Goal: Task Accomplishment & Management: Use online tool/utility

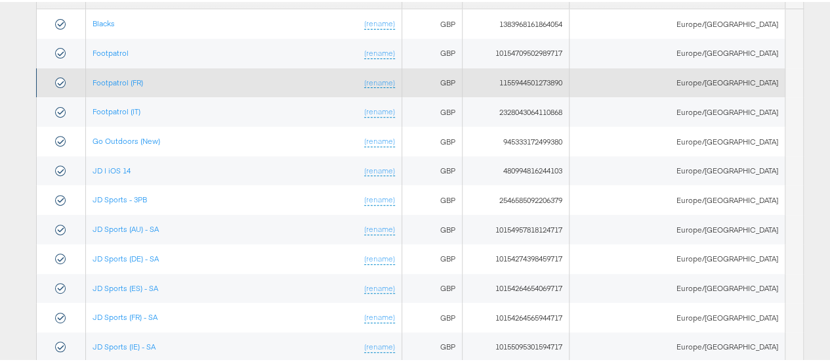
scroll to position [209, 0]
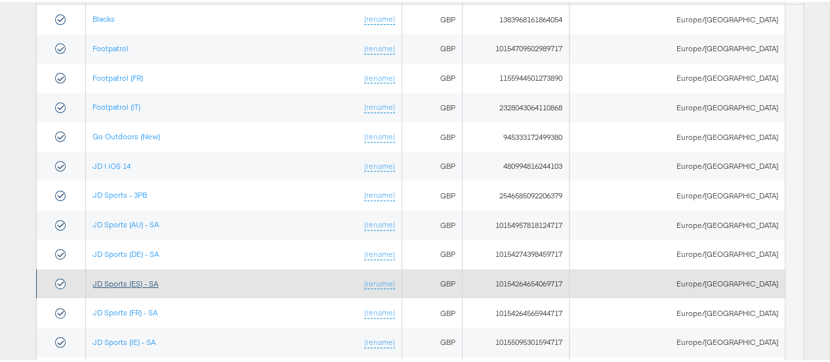
click at [139, 276] on link "JD Sports (ES) - SA" at bounding box center [126, 281] width 66 height 10
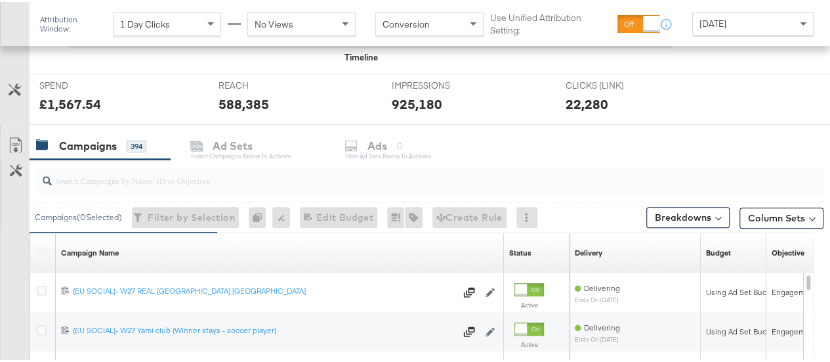
scroll to position [457, 0]
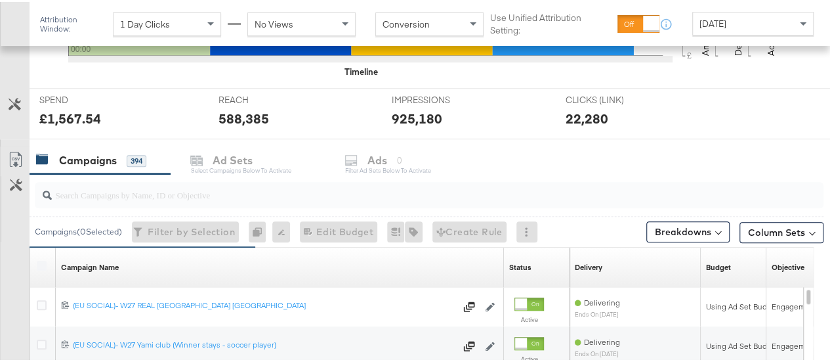
click at [700, 21] on span "Yesterday" at bounding box center [712, 22] width 27 height 12
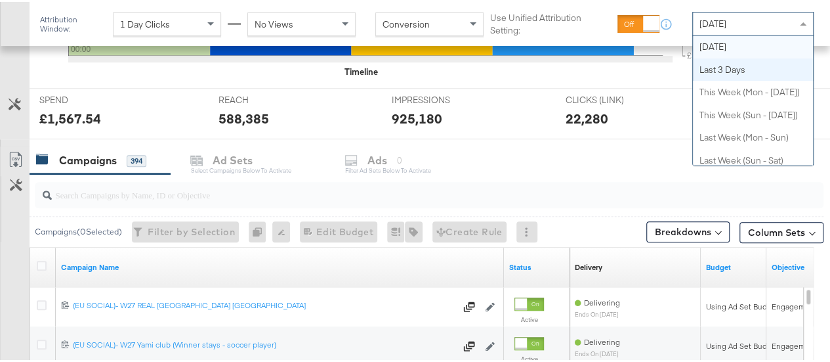
scroll to position [0, 0]
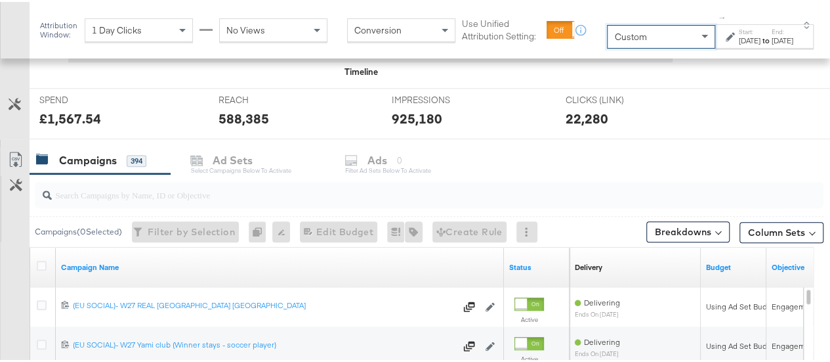
click at [739, 31] on label "Start:" at bounding box center [750, 30] width 22 height 9
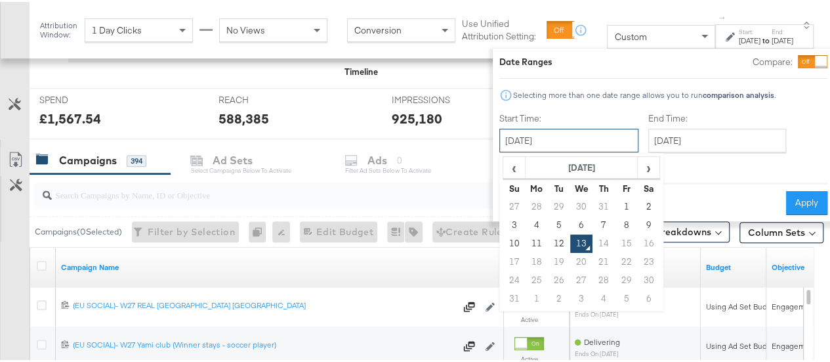
click at [528, 138] on input "August 13th 2025" at bounding box center [568, 139] width 139 height 24
click at [593, 205] on td "31" at bounding box center [604, 205] width 22 height 18
type input "July 31st 2025"
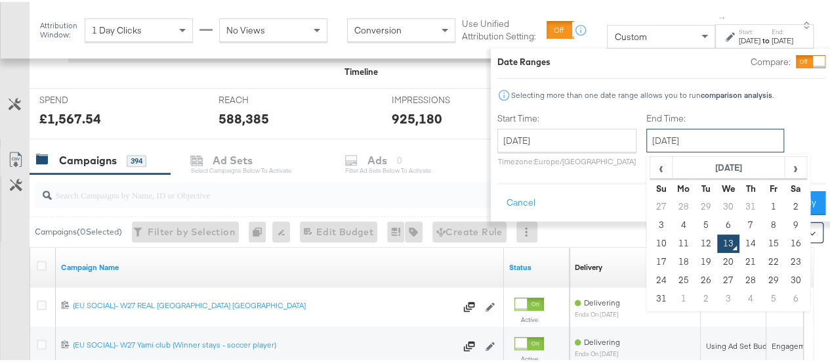
click at [686, 135] on input "August 13th 2025" at bounding box center [715, 139] width 138 height 24
click at [695, 240] on td "12" at bounding box center [706, 241] width 22 height 18
type input "August 12th 2025"
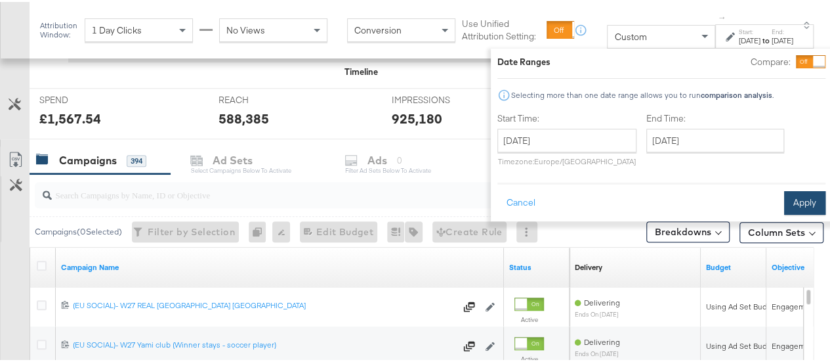
click at [800, 193] on button "Apply" at bounding box center [804, 201] width 41 height 24
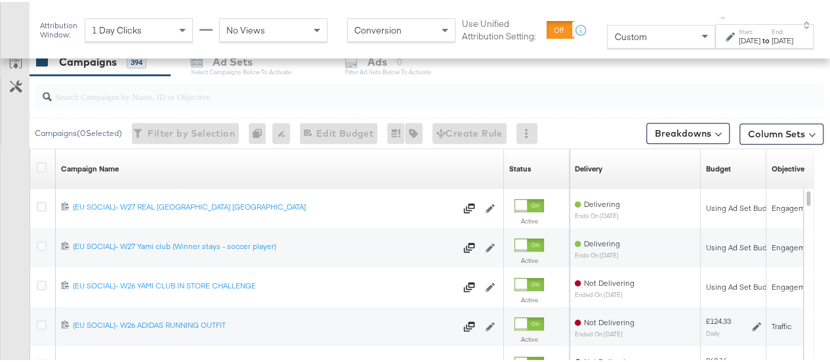
scroll to position [360, 0]
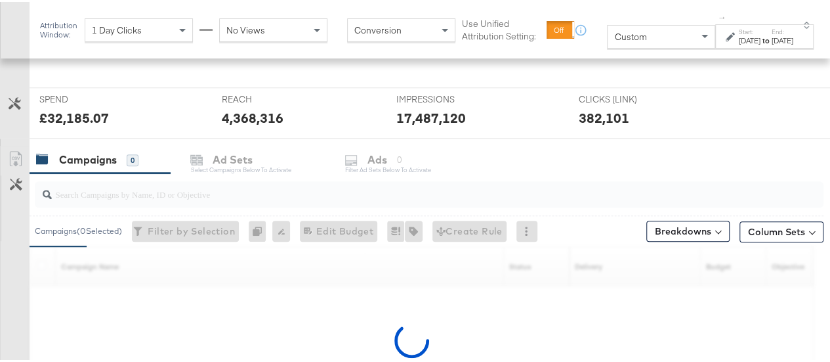
click at [193, 187] on input "search" at bounding box center [403, 187] width 703 height 26
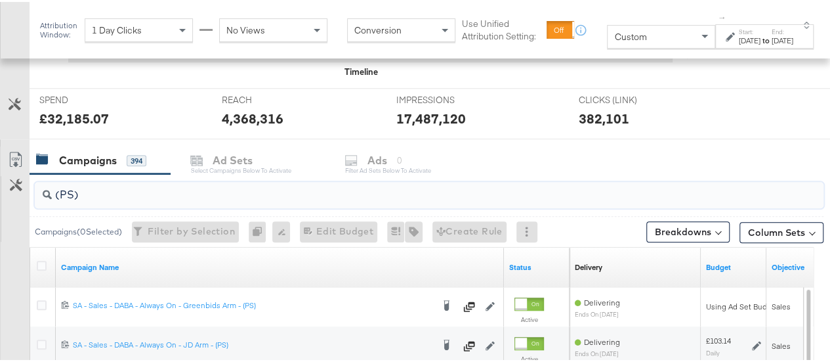
scroll to position [650, 0]
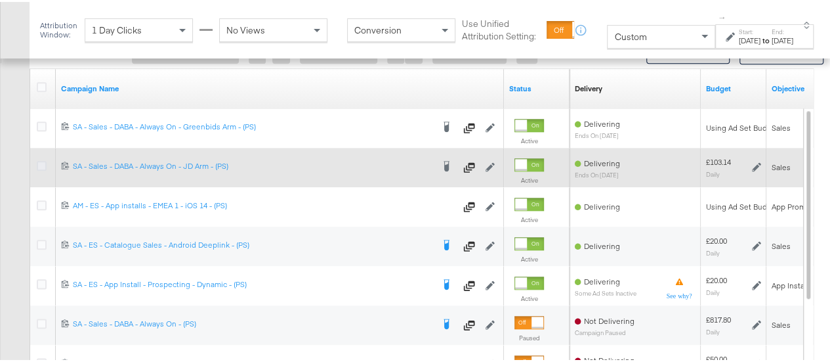
type input "(PS)"
click at [43, 159] on icon at bounding box center [42, 164] width 10 height 10
click at [0, 0] on input "checkbox" at bounding box center [0, 0] width 0 height 0
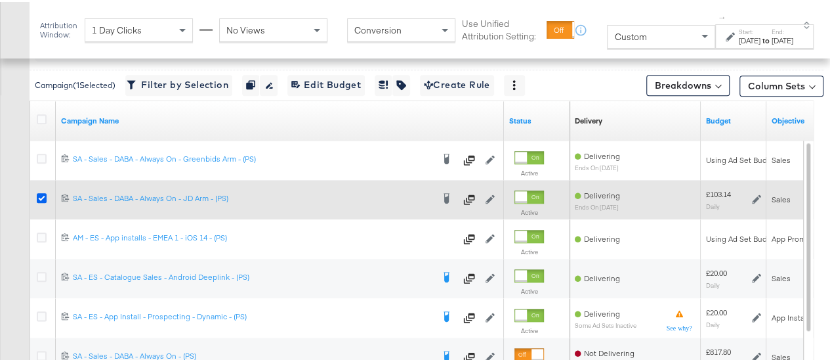
scroll to position [542, 0]
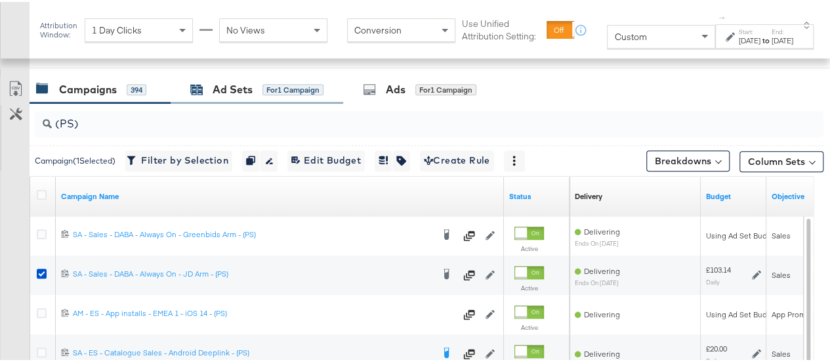
click at [223, 93] on div "Ad Sets" at bounding box center [233, 87] width 40 height 15
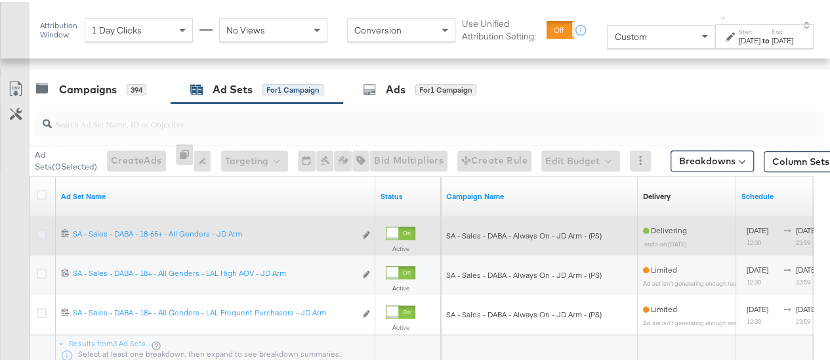
click at [43, 230] on icon at bounding box center [42, 232] width 10 height 10
click at [0, 0] on input "checkbox" at bounding box center [0, 0] width 0 height 0
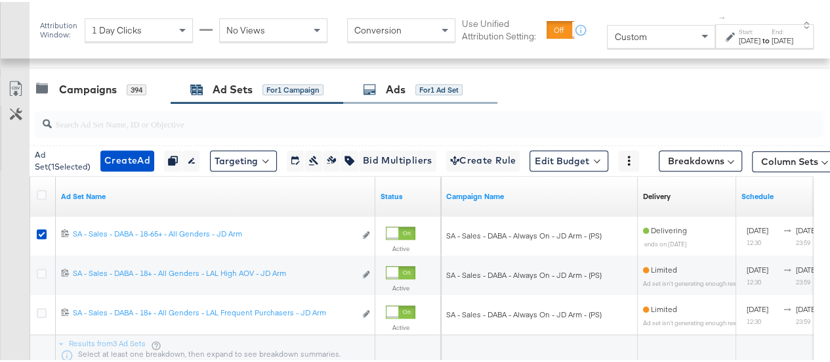
click at [381, 87] on div "Ads for 1 Ad Set" at bounding box center [413, 87] width 100 height 15
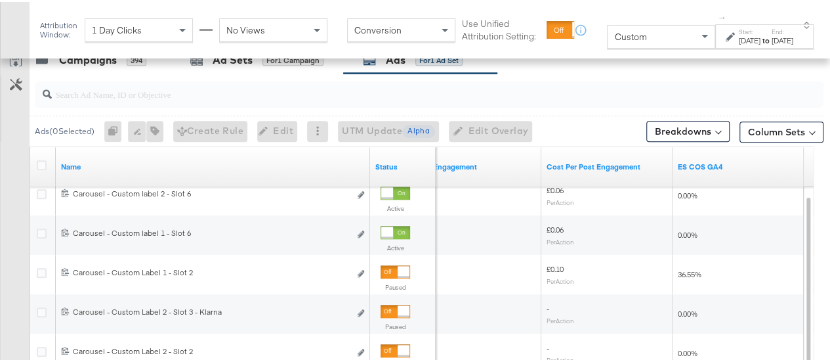
scroll to position [570, 0]
click at [619, 41] on span "Custom" at bounding box center [630, 35] width 32 height 12
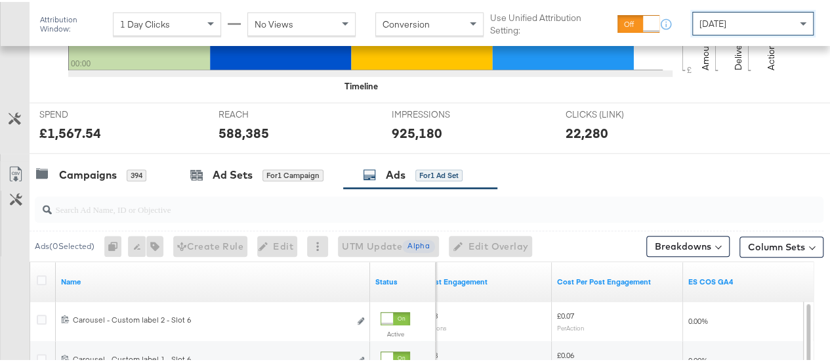
scroll to position [444, 0]
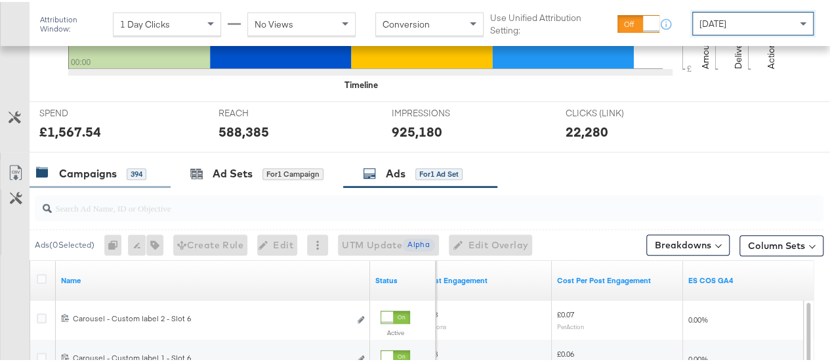
click at [63, 164] on div "Campaigns" at bounding box center [88, 171] width 58 height 15
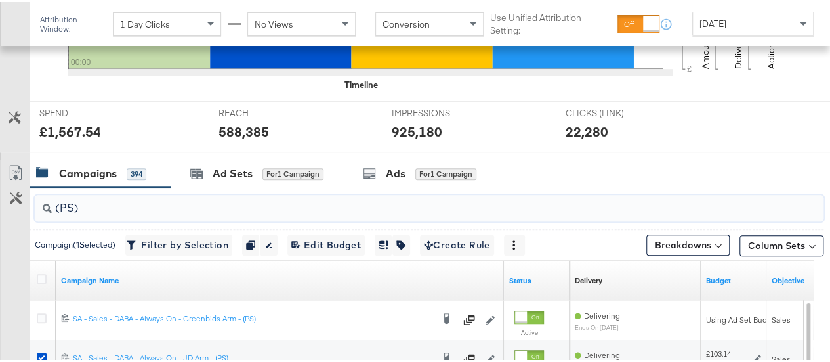
click at [104, 204] on input "(PS)" at bounding box center [403, 201] width 703 height 26
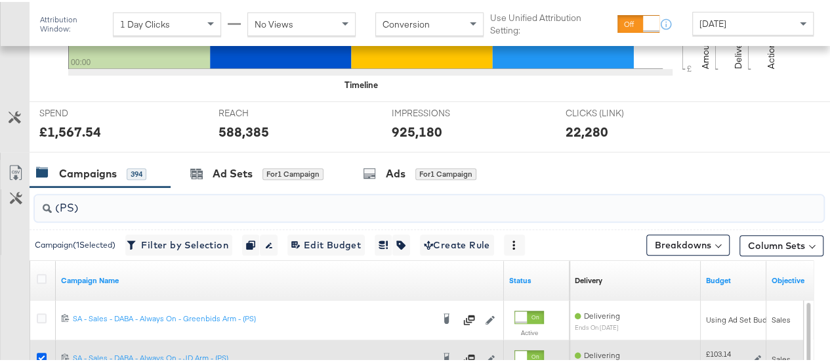
click at [39, 356] on icon at bounding box center [42, 355] width 10 height 10
click at [0, 0] on input "checkbox" at bounding box center [0, 0] width 0 height 0
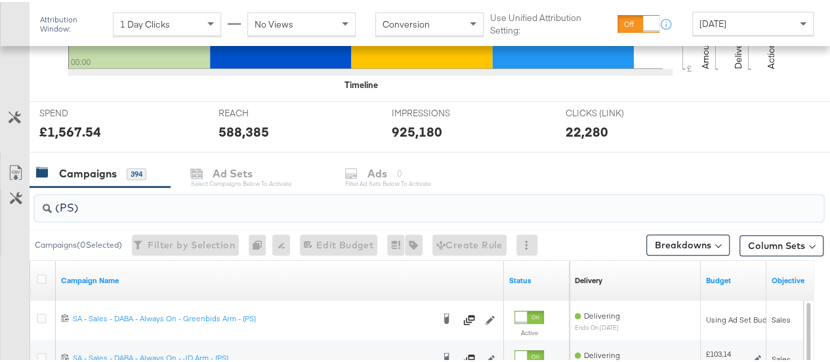
drag, startPoint x: 91, startPoint y: 204, endPoint x: 0, endPoint y: 208, distance: 90.6
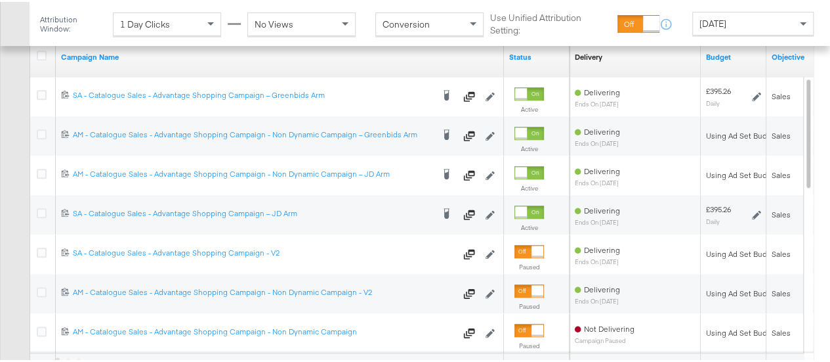
scroll to position [649, 0]
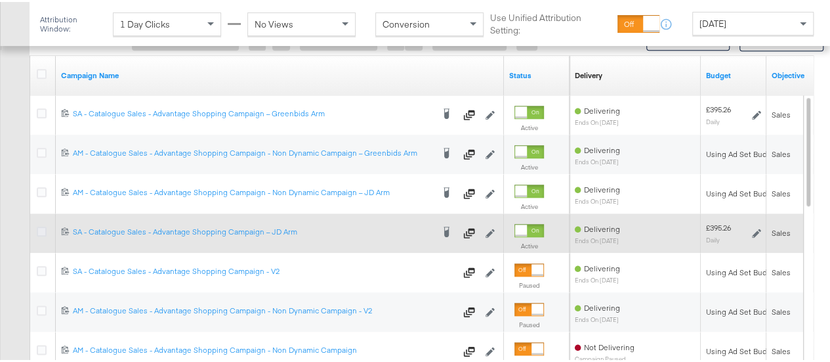
type input "advantage shopping"
click at [39, 224] on icon at bounding box center [42, 229] width 10 height 10
click at [0, 0] on input "checkbox" at bounding box center [0, 0] width 0 height 0
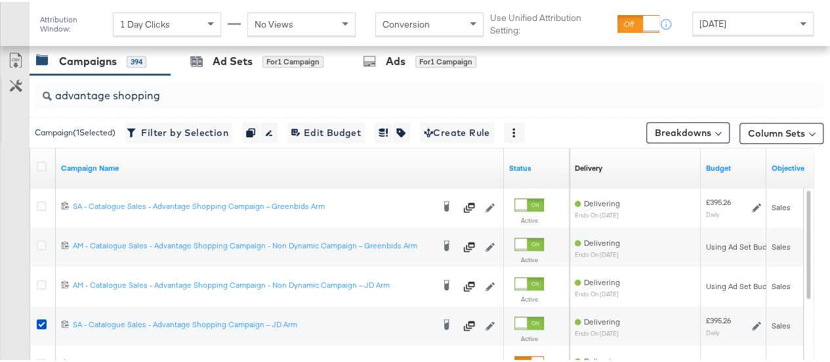
scroll to position [540, 0]
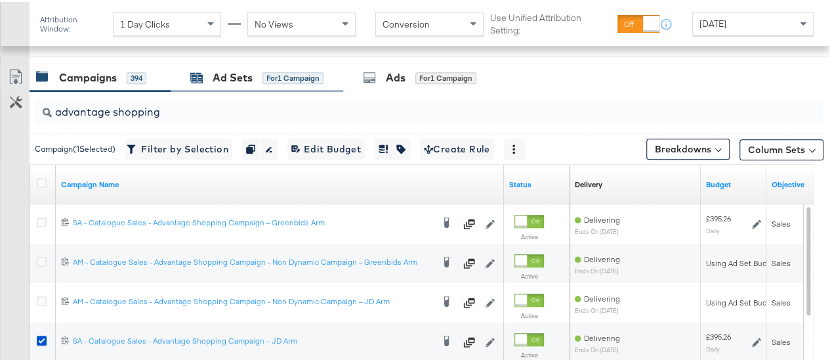
click at [203, 71] on div "Ad Sets for 1 Campaign" at bounding box center [256, 75] width 133 height 15
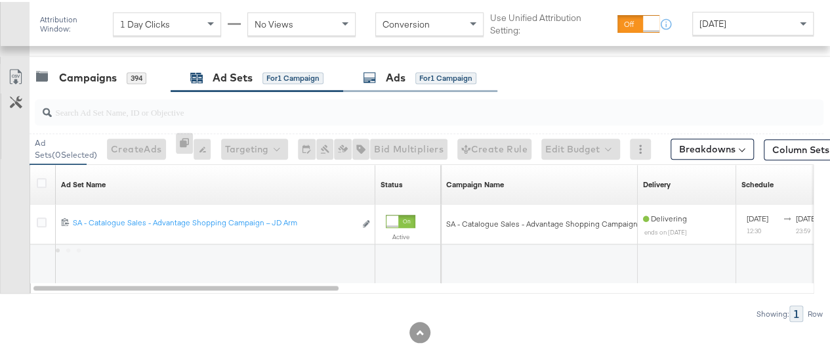
click at [406, 77] on div "Ads" at bounding box center [396, 75] width 20 height 15
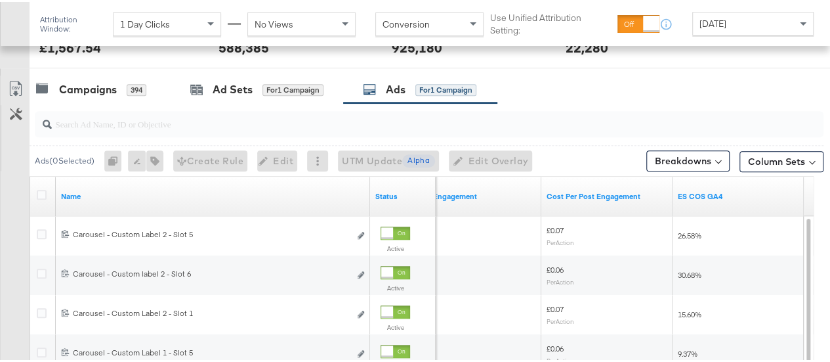
scroll to position [528, 0]
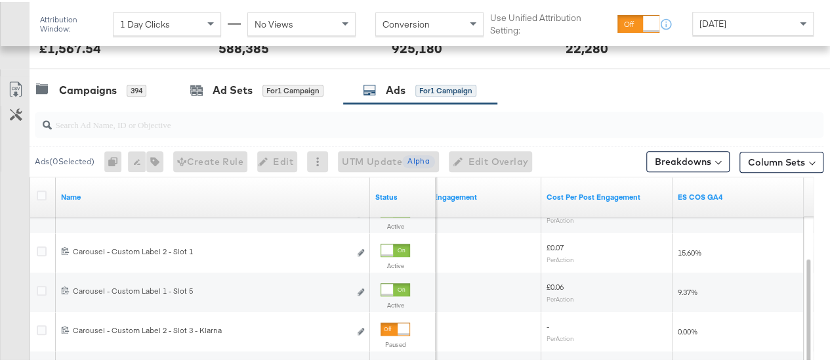
click at [724, 16] on span "Yesterday" at bounding box center [712, 22] width 27 height 12
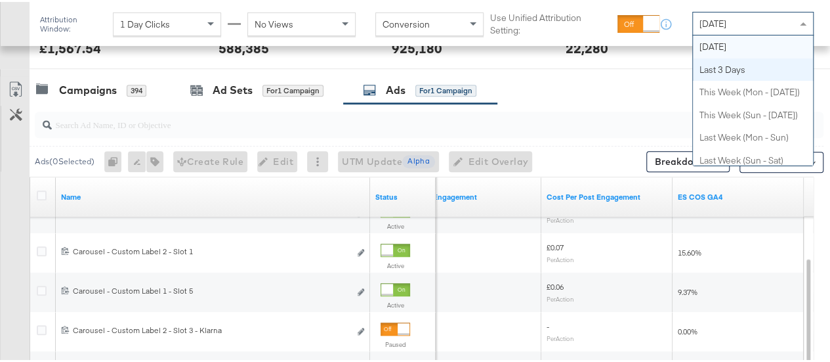
scroll to position [0, 0]
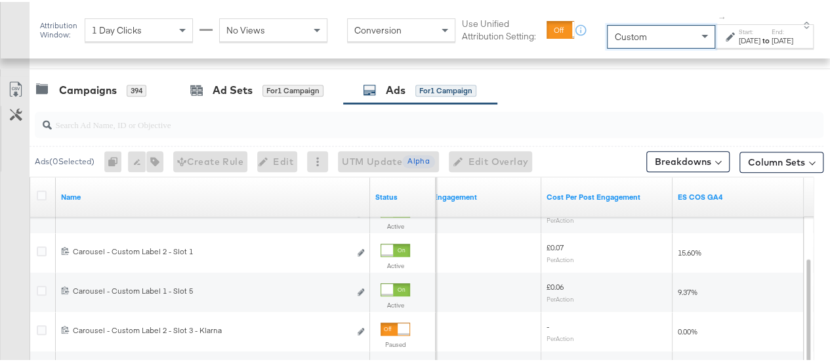
click at [726, 30] on div "Start: Aug 13th 2025 to End: Aug 13th 2025" at bounding box center [759, 35] width 67 height 19
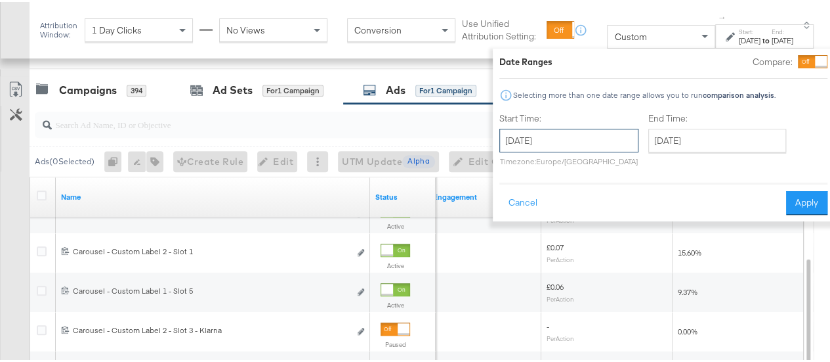
click at [577, 139] on input "August 13th 2025" at bounding box center [568, 139] width 139 height 24
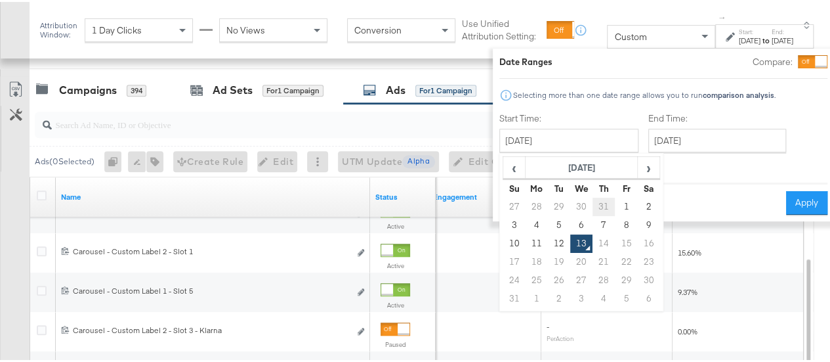
click at [593, 212] on td "31" at bounding box center [604, 205] width 22 height 18
type input "July 31st 2025"
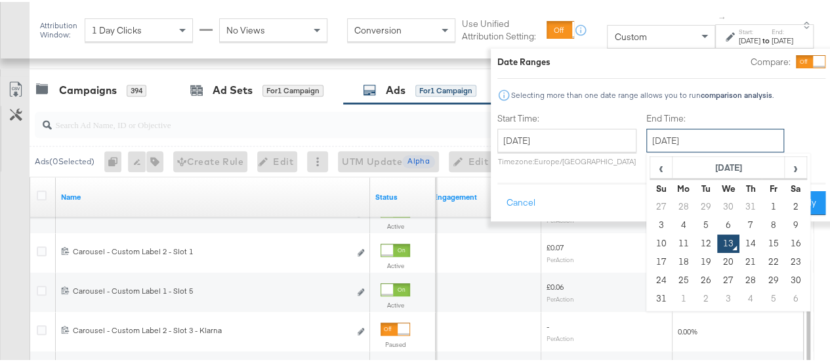
click at [657, 145] on input "August 13th 2025" at bounding box center [715, 139] width 138 height 24
click at [695, 240] on td "12" at bounding box center [706, 241] width 22 height 18
type input "August 12th 2025"
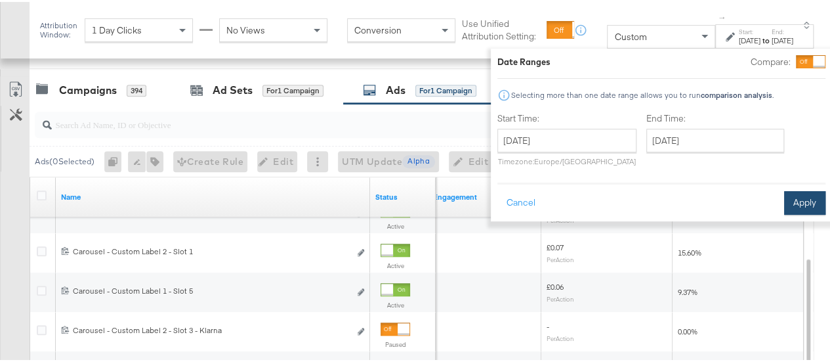
click at [784, 197] on button "Apply" at bounding box center [804, 201] width 41 height 24
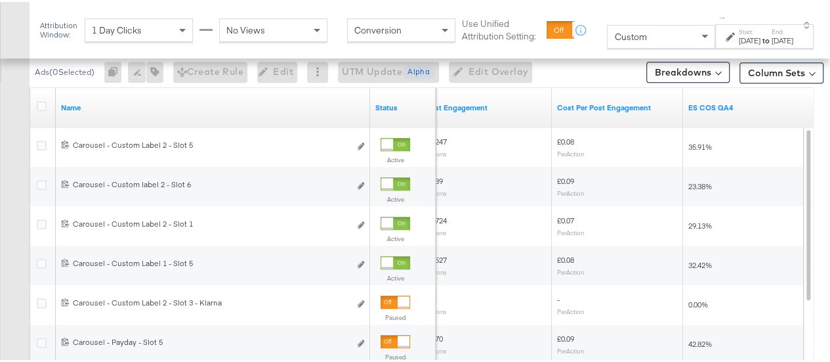
scroll to position [630, 0]
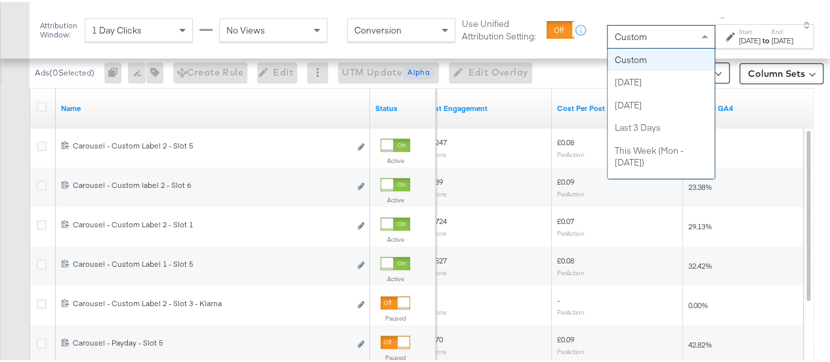
click at [640, 38] on div "Custom" at bounding box center [661, 35] width 107 height 22
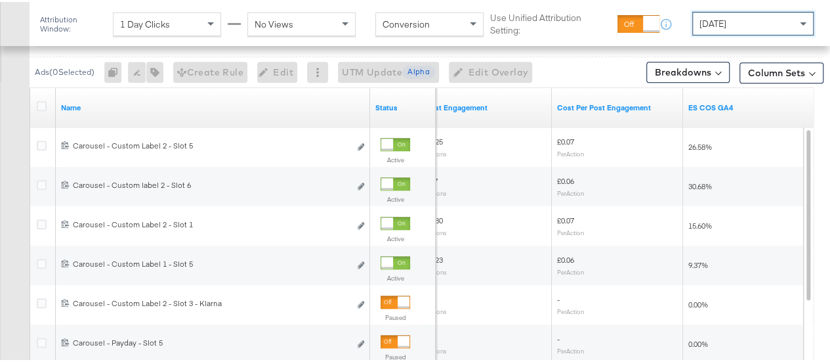
scroll to position [507, 0]
